Goal: Check status

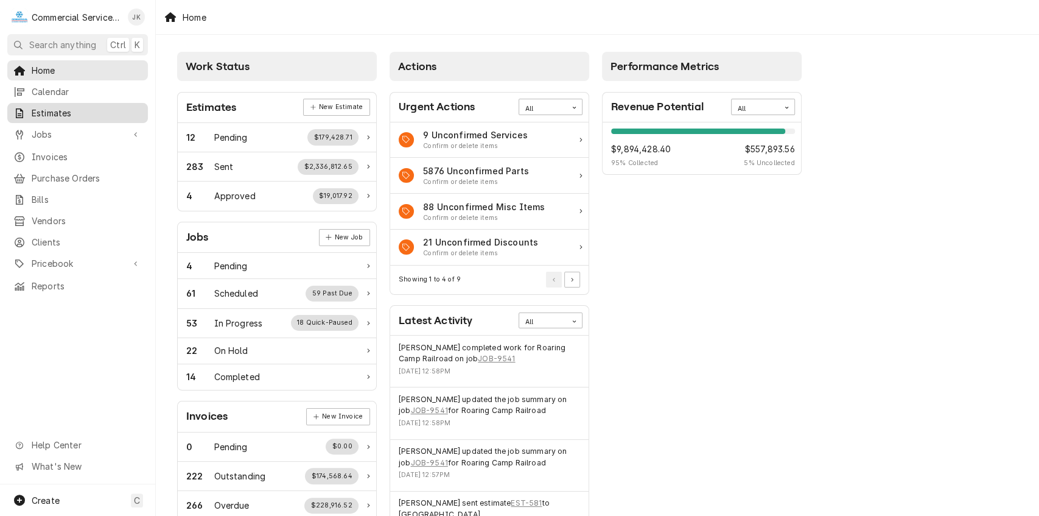
drag, startPoint x: 0, startPoint y: 0, endPoint x: 61, endPoint y: 107, distance: 123.3
click at [61, 107] on span "Estimates" at bounding box center [87, 113] width 110 height 13
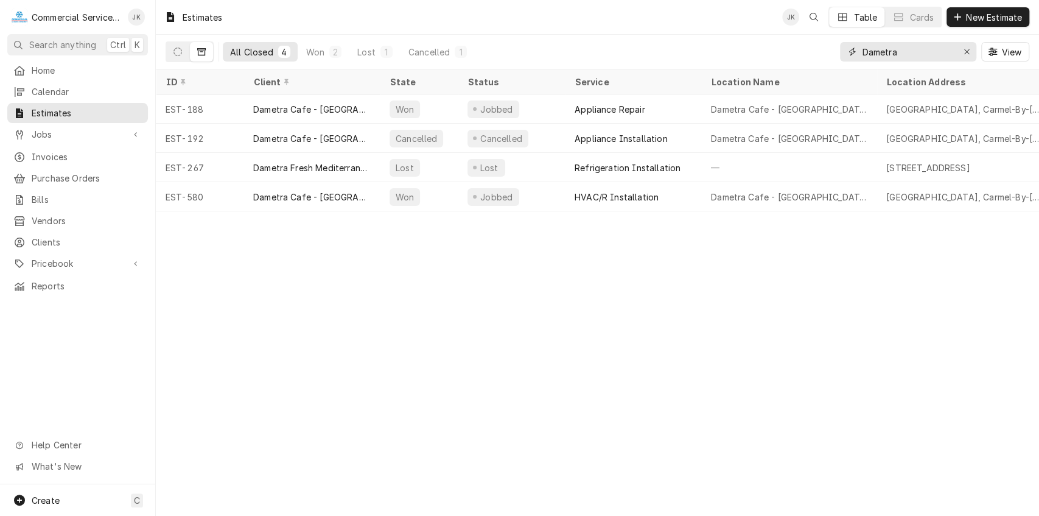
click at [902, 52] on input "Dametra" at bounding box center [907, 51] width 91 height 19
type input "D"
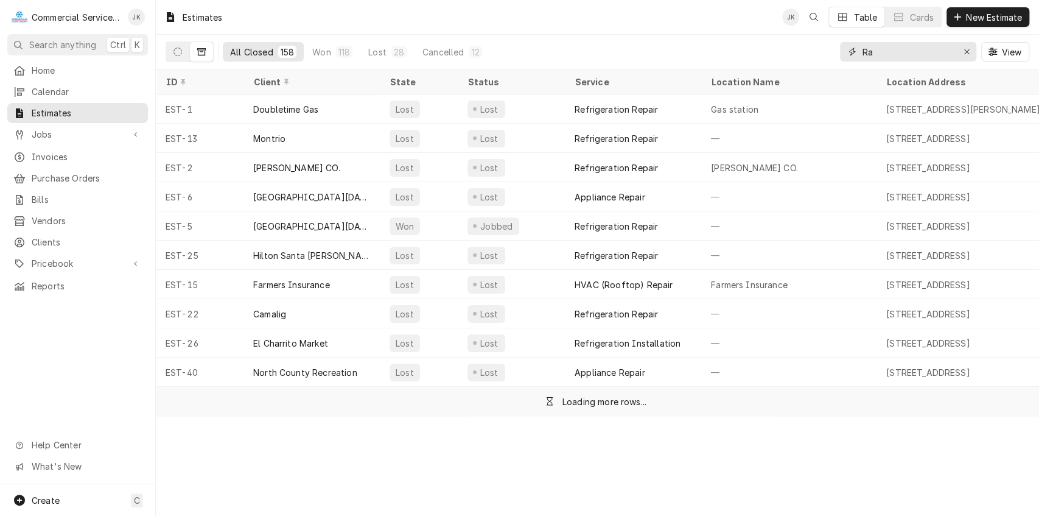
type input "R"
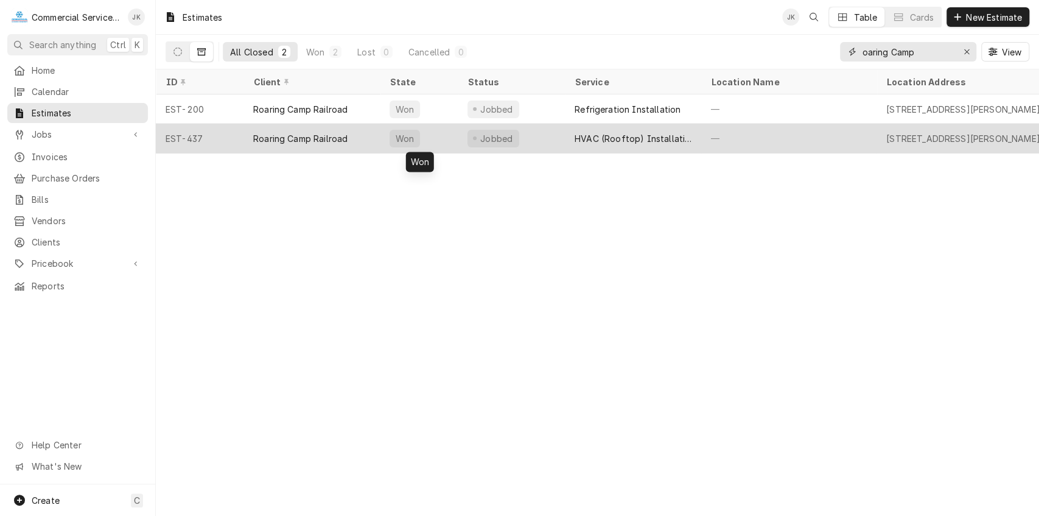
type input "oaring Camp"
click at [451, 131] on div "Won" at bounding box center [419, 138] width 78 height 29
